Goal: Task Accomplishment & Management: Complete application form

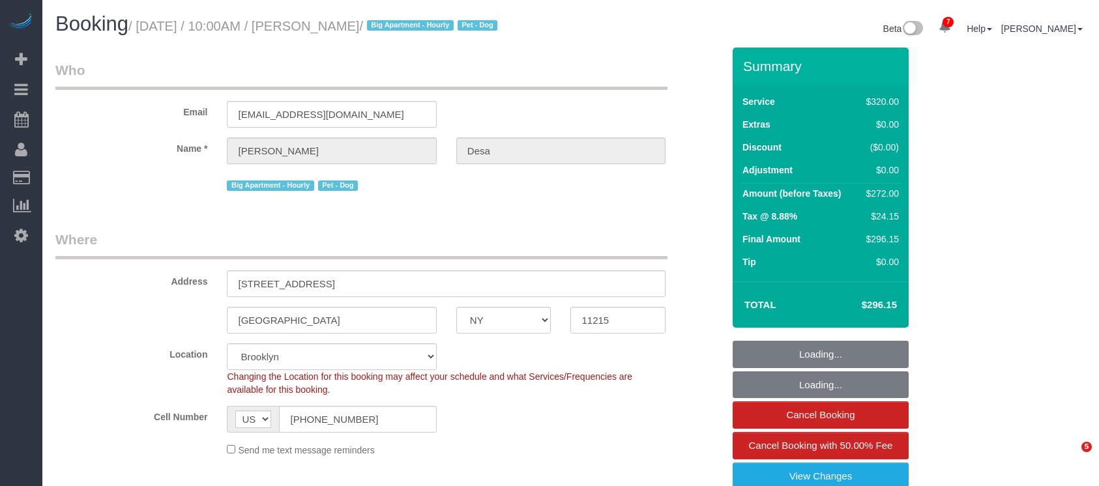
select select "NY"
select select "240"
select select "string:stripe-pm_1Qsr1j4VGloSiKo7w2MwV4dS"
select select "number:56"
select select "number:74"
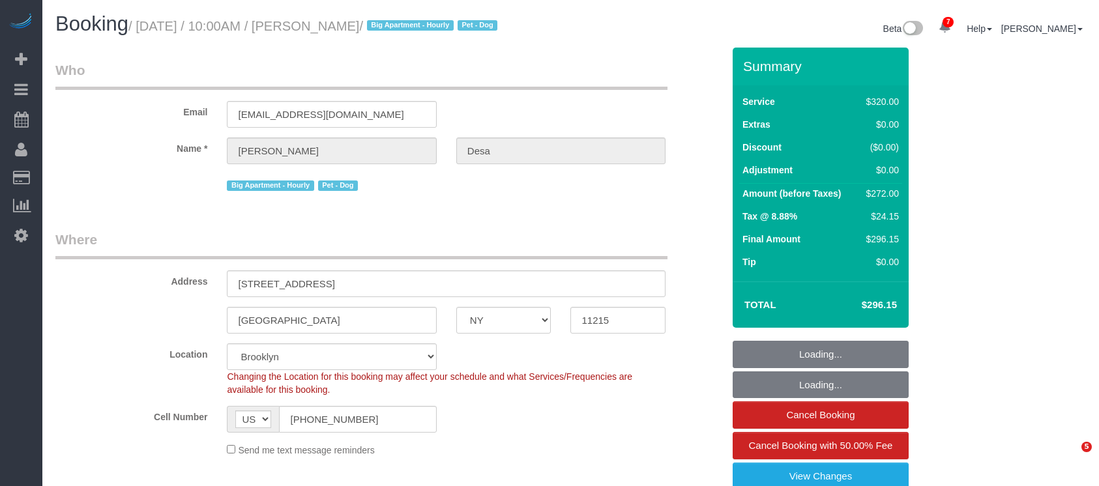
select select "number:13"
select select "number:5"
select select "spot40"
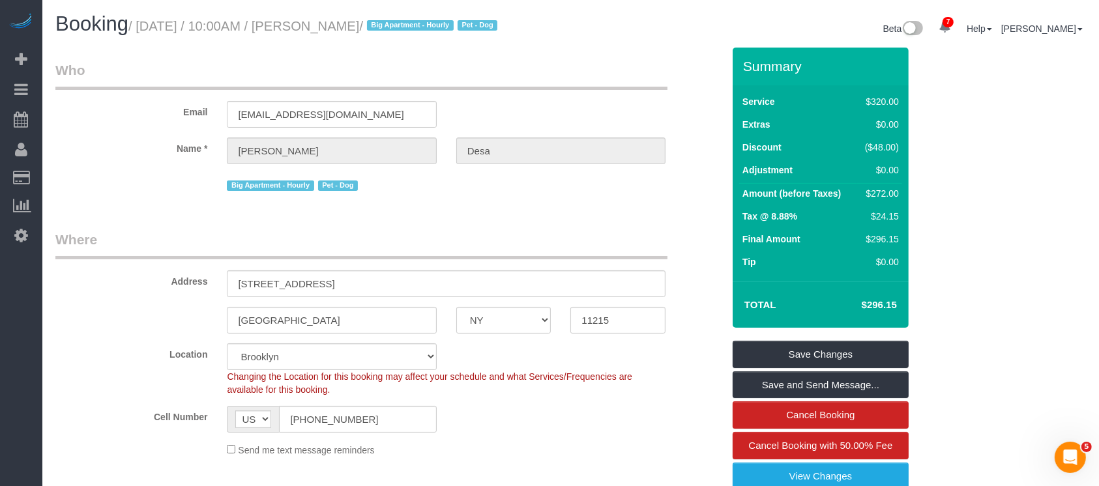
drag, startPoint x: 139, startPoint y: 29, endPoint x: 390, endPoint y: 20, distance: 251.7
click at [390, 20] on small "/ August 30, 2025 / 10:00AM / Michael Desa / Big Apartment - Hourly Pet - Dog" at bounding box center [314, 26] width 373 height 14
copy small "August 30, 2025 / 10:00AM / Michael Desa"
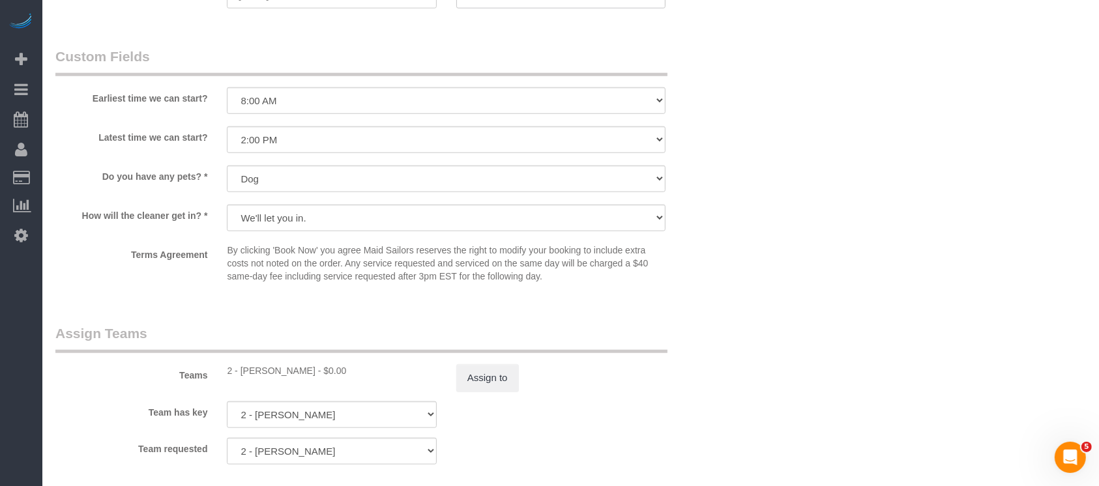
scroll to position [1216, 0]
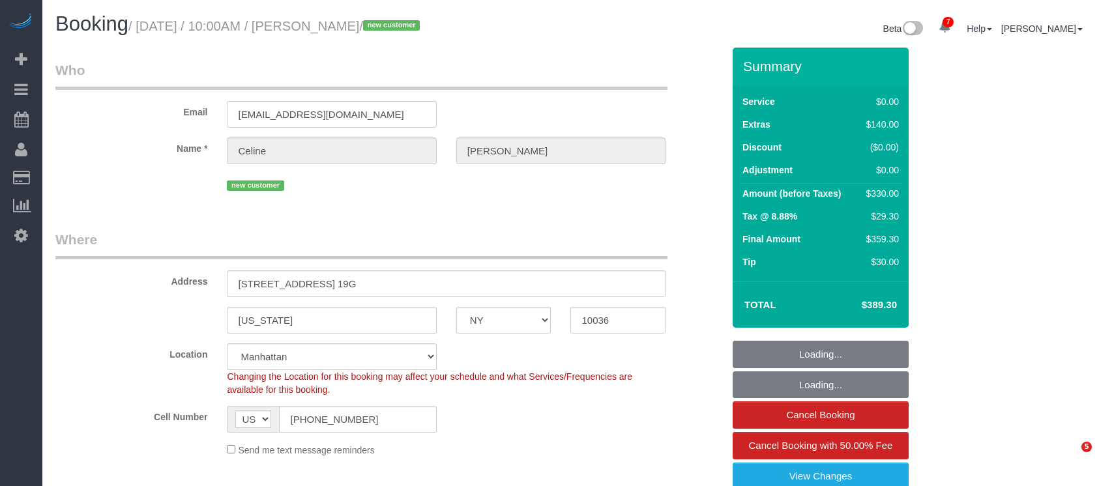
select select "NY"
select select "spot1"
select select "number:89"
select select "number:90"
select select "number:15"
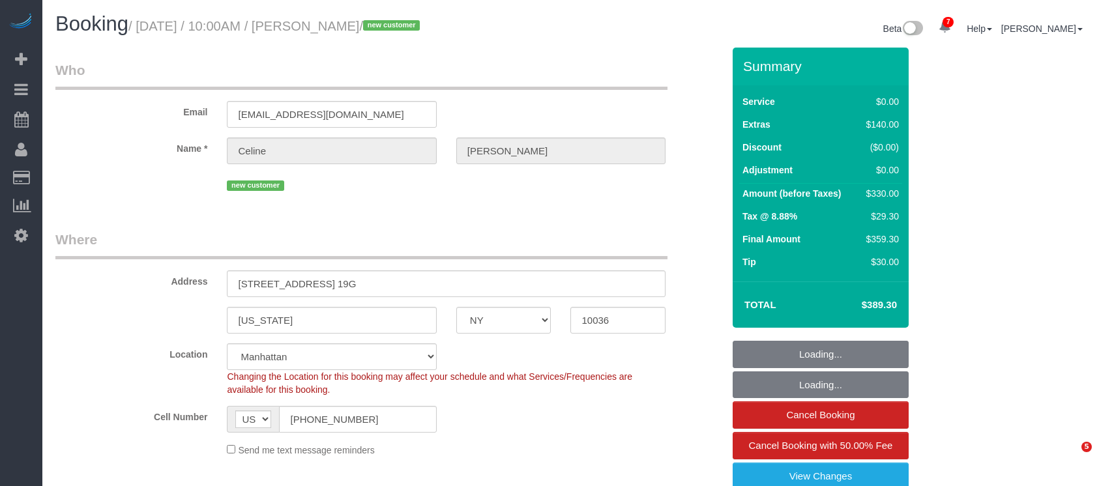
select select "number:5"
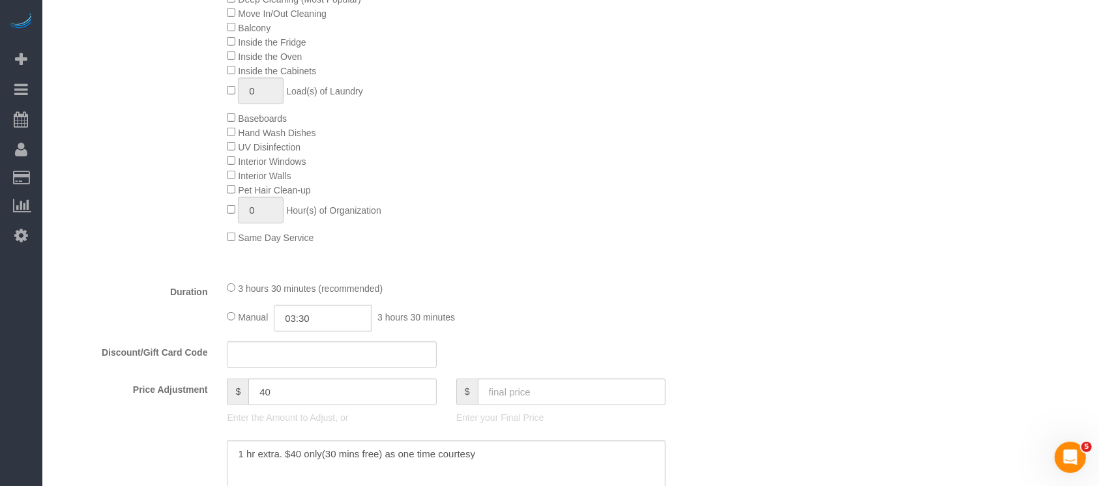
scroll to position [782, 0]
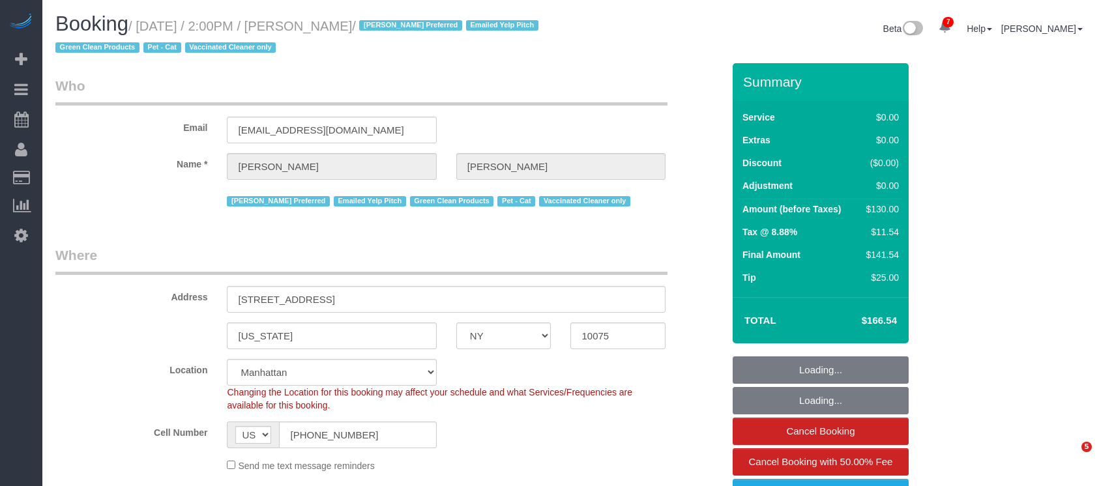
select select "NY"
select select "1"
select select "string:stripe-pm_1S0DUm4VGloSiKo7DKXB6hAf"
select select "number:89"
select select "number:75"
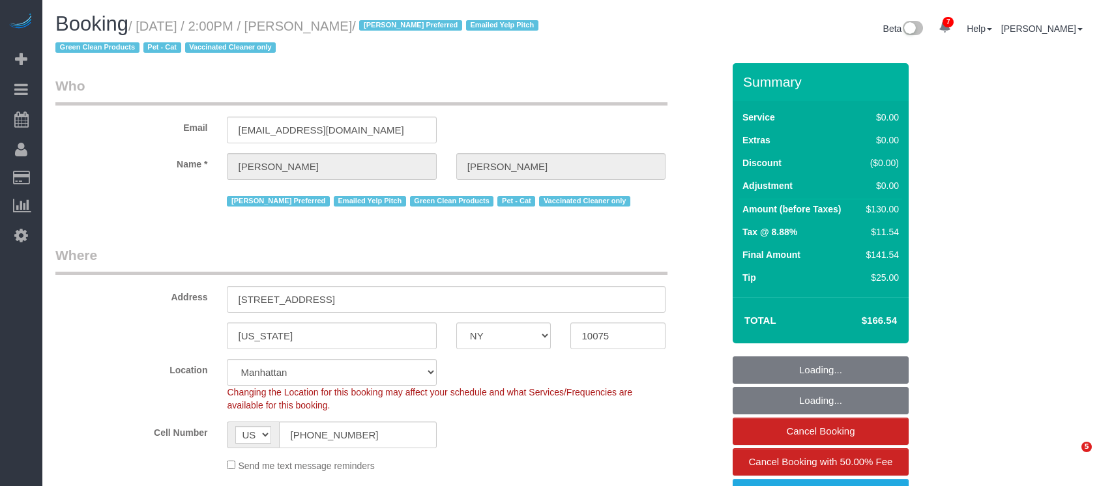
select select "number:14"
select select "number:5"
select select "spot1"
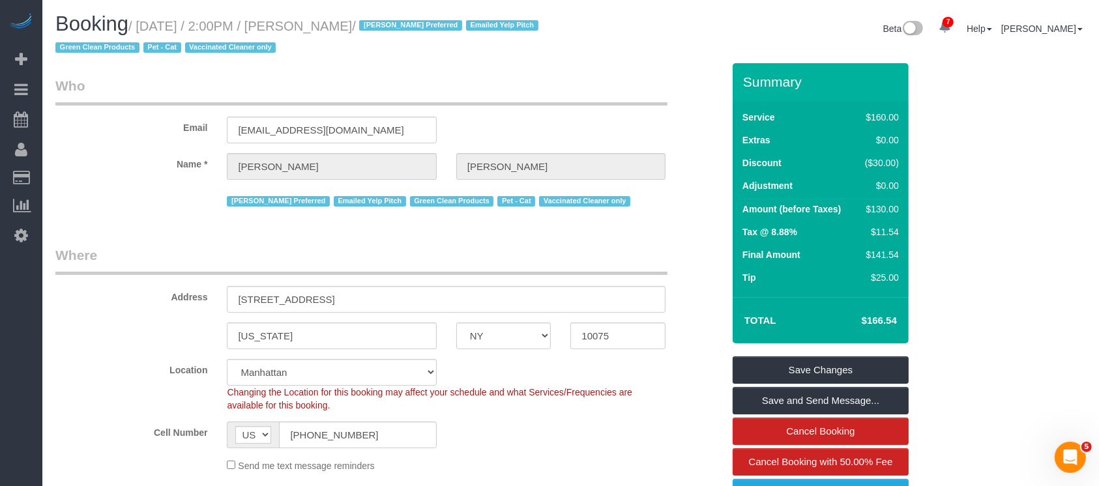
drag, startPoint x: 225, startPoint y: 295, endPoint x: 240, endPoint y: 302, distance: 16.6
click at [306, 294] on div "301 East 79th Street, 24G" at bounding box center [446, 299] width 458 height 27
drag, startPoint x: 300, startPoint y: 301, endPoint x: 326, endPoint y: 298, distance: 25.5
click at [327, 299] on input "301 East 79th Street, 24G" at bounding box center [446, 299] width 439 height 27
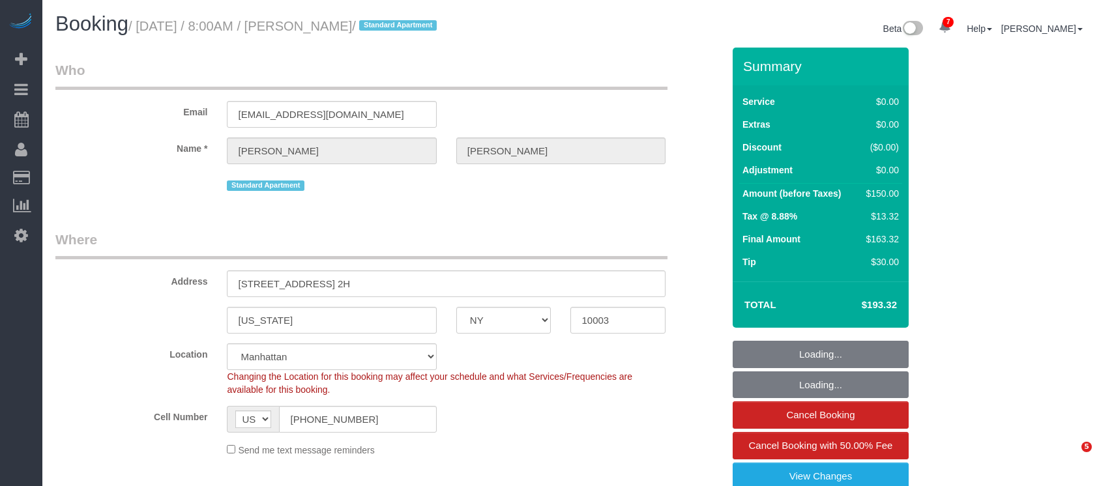
select select "NY"
select select "spot1"
select select "number:89"
select select "number:90"
select select "number:15"
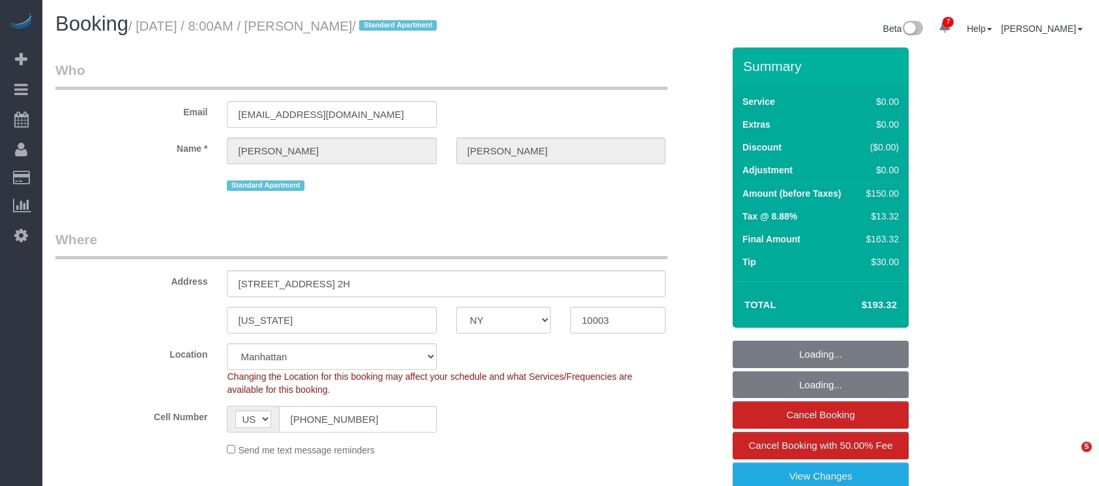
select select "number:5"
select select "NY"
select select "number:89"
select select "number:90"
select select "number:15"
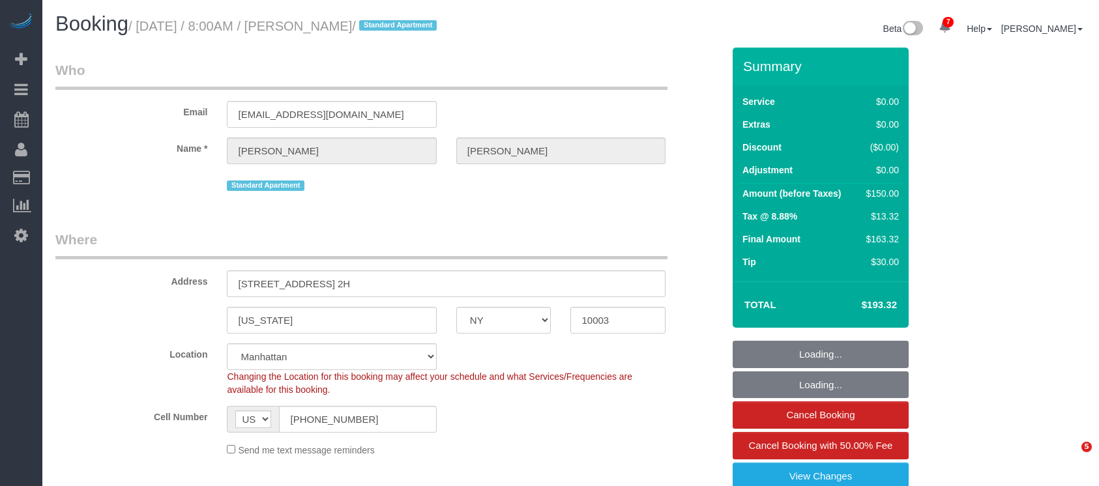
select select "number:5"
select select "spot1"
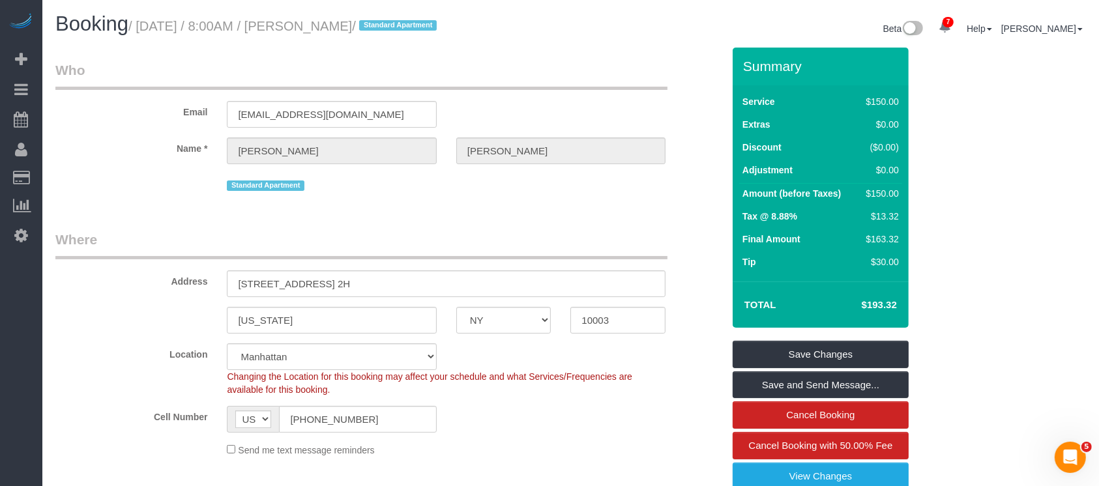
drag, startPoint x: 141, startPoint y: 27, endPoint x: 371, endPoint y: 47, distance: 230.2
click at [367, 29] on small "/ August 28, 2025 / 8:00AM / Eric Burge / Standard Apartment" at bounding box center [284, 26] width 312 height 14
copy small "August 28, 2025 / 8:00AM / Eric Burge"
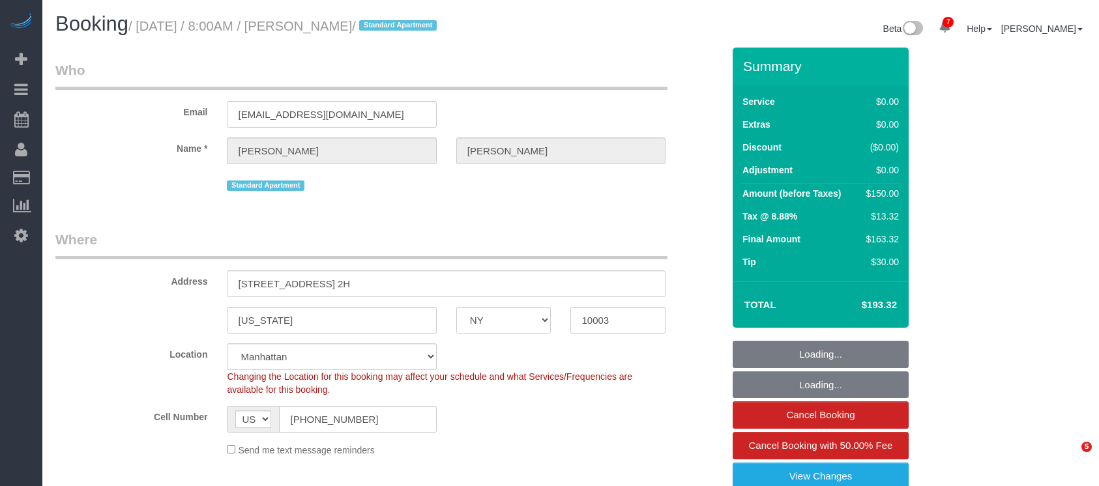
select select "NY"
select select "spot1"
select select "number:89"
select select "number:90"
select select "number:15"
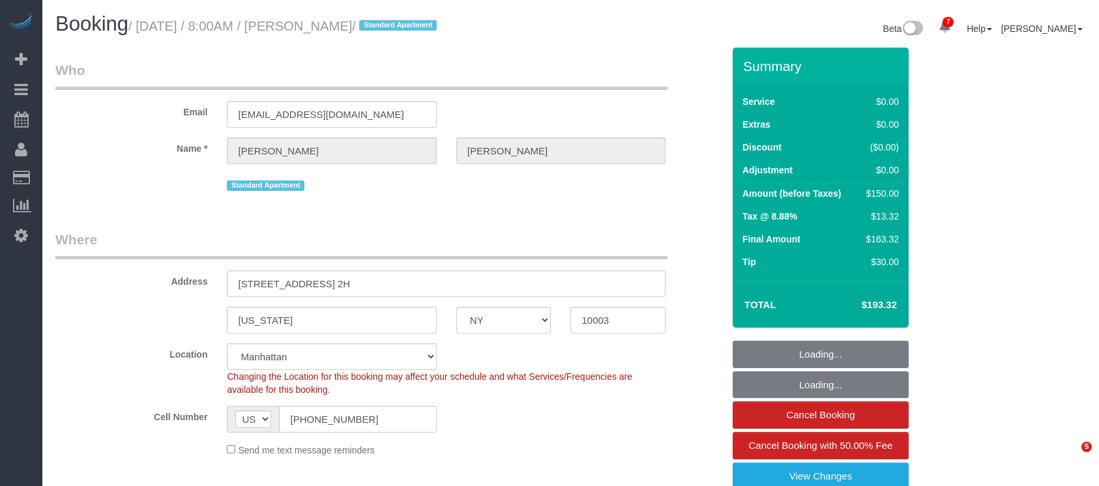
select select "number:5"
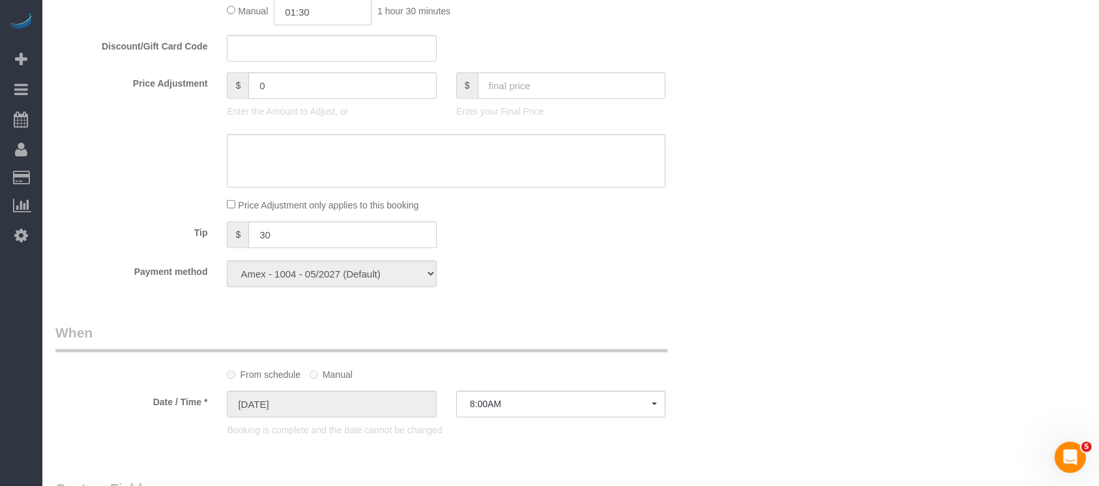
scroll to position [1129, 0]
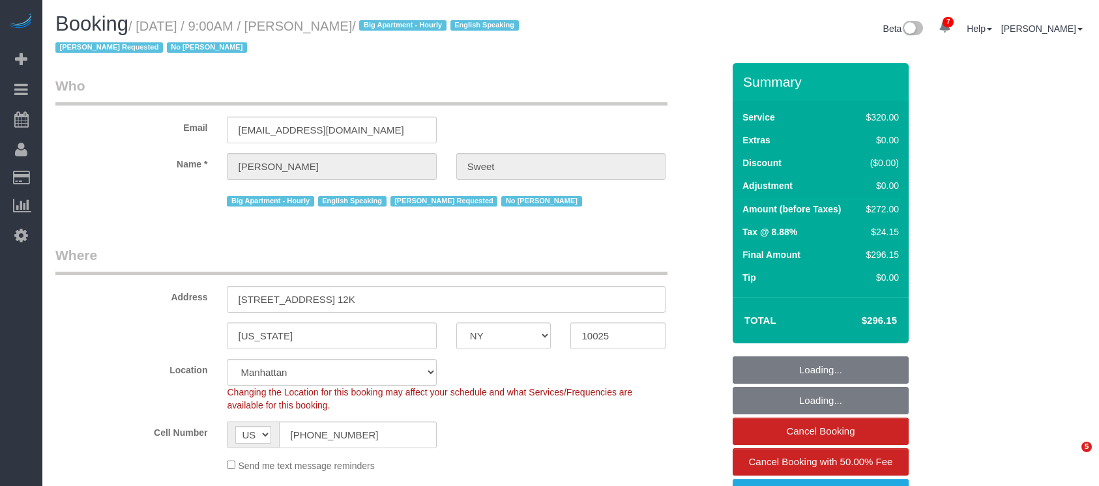
select select "NY"
select select "240"
select select "spot16"
select select "number:89"
select select "number:90"
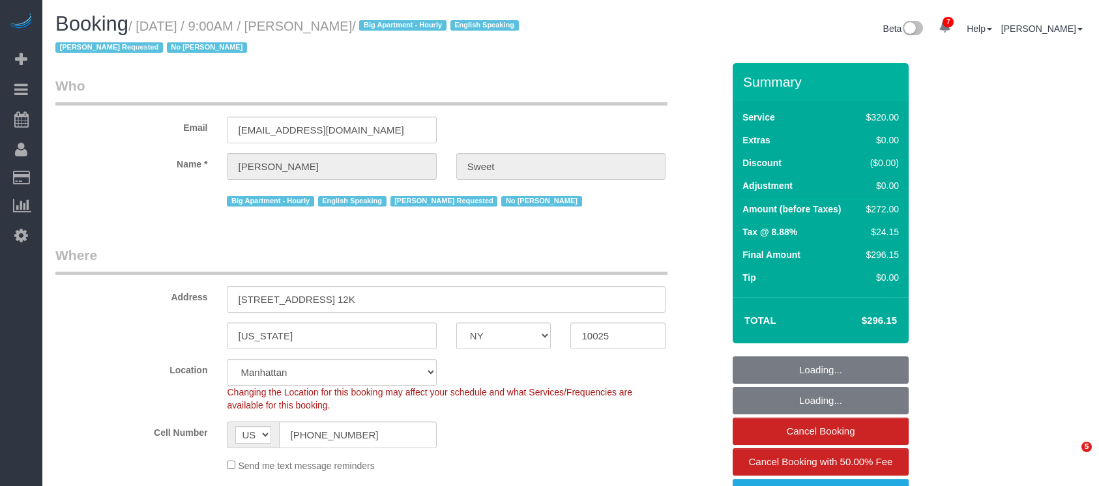
select select "number:15"
select select "number:6"
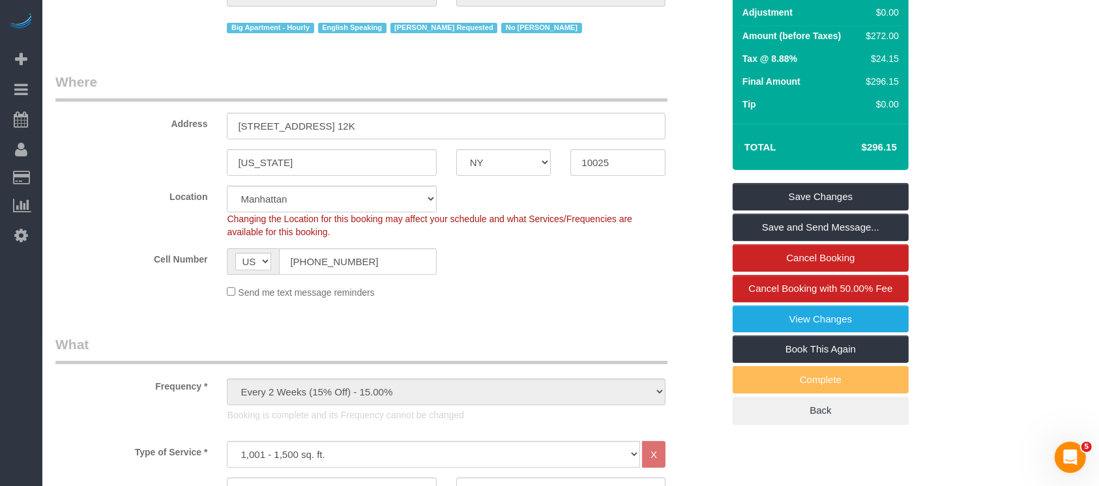
scroll to position [87, 0]
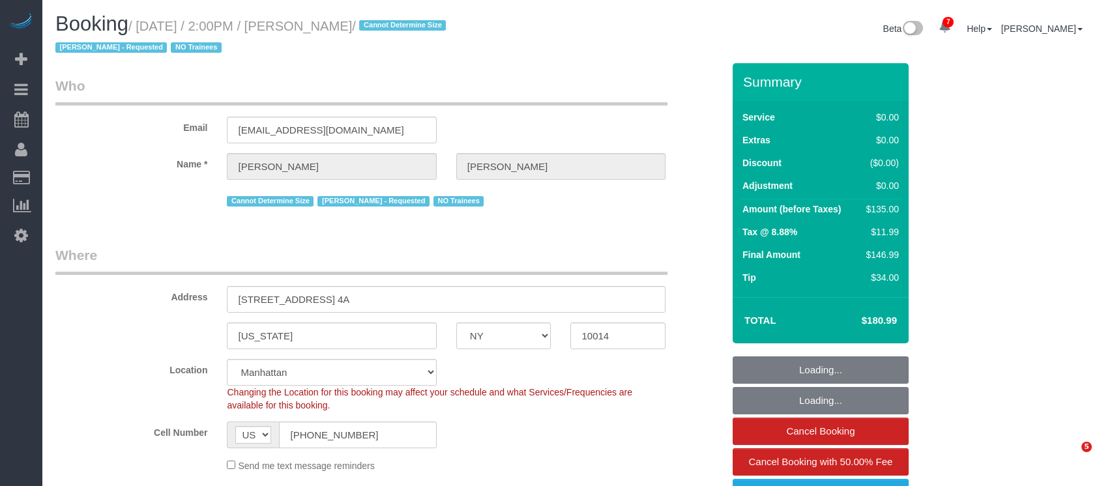
select select "NY"
select select "1"
select select "string:stripe-pm_1S0MpW4VGloSiKo7ykkyT5lm"
select select "spot1"
select select "number:89"
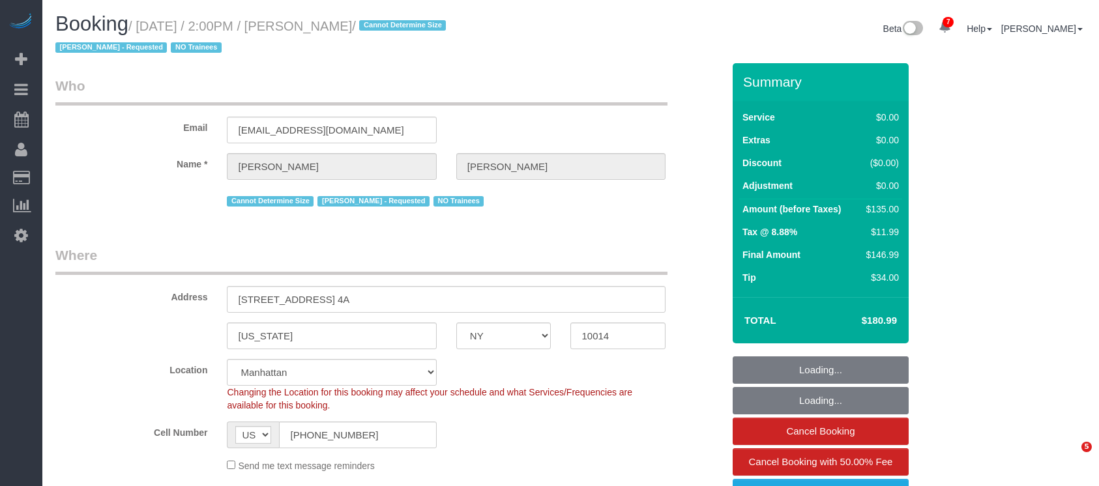
select select "number:90"
select select "number:15"
select select "number:5"
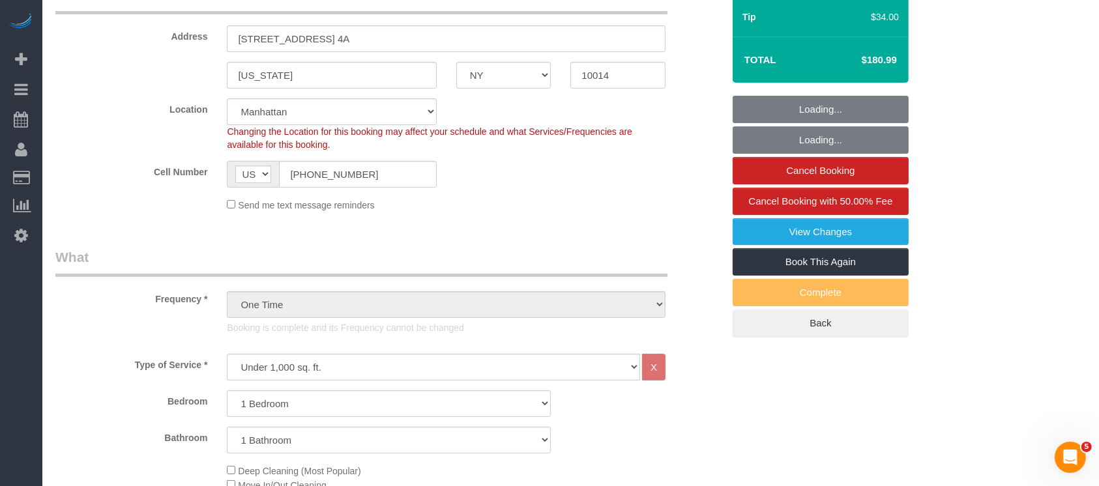
select select "object:1396"
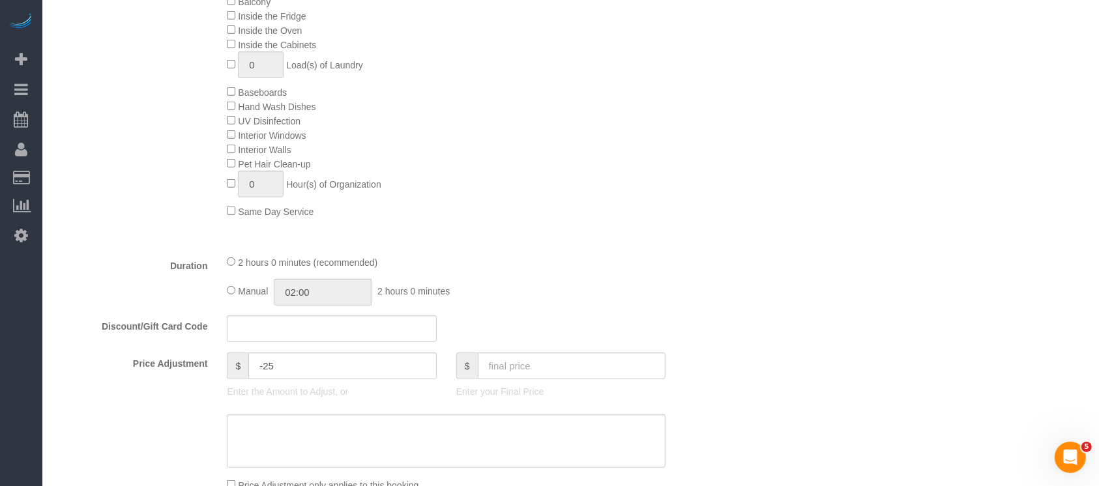
scroll to position [782, 0]
